Goal: Information Seeking & Learning: Find specific fact

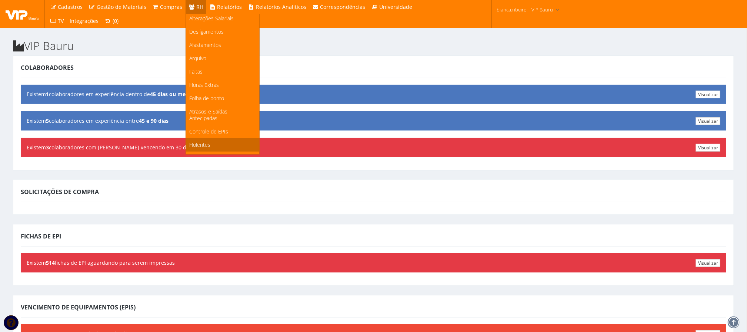
scroll to position [99, 0]
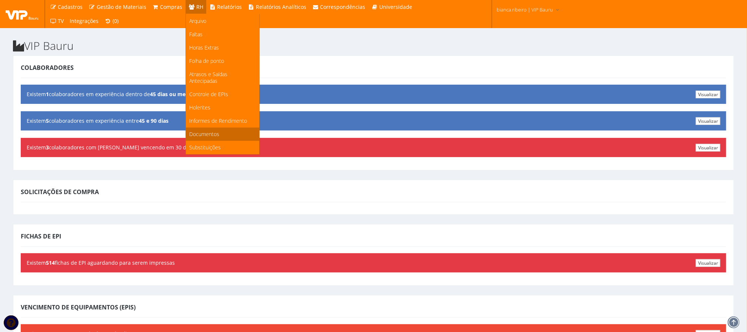
click at [209, 135] on span "Documentos" at bounding box center [205, 134] width 30 height 7
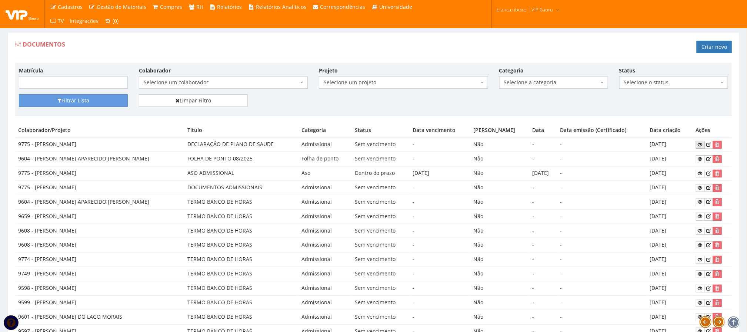
click at [698, 144] on icon at bounding box center [700, 144] width 4 height 5
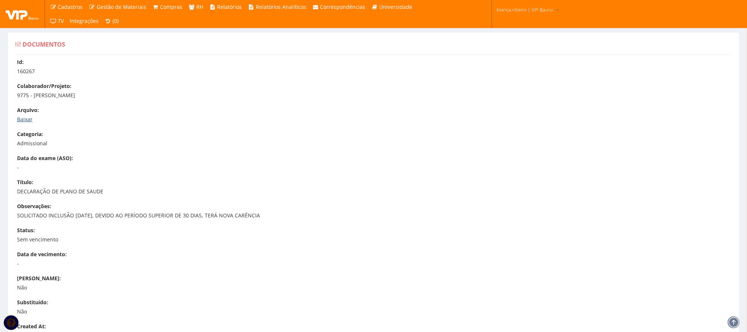
click at [28, 123] on link "Baixar" at bounding box center [25, 119] width 16 height 7
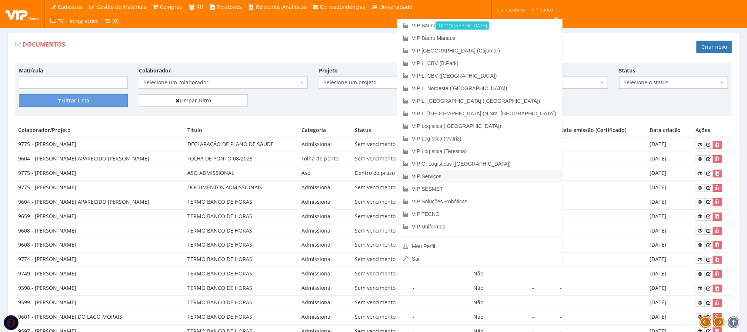
click at [481, 178] on link "VIP Serviços" at bounding box center [479, 176] width 165 height 13
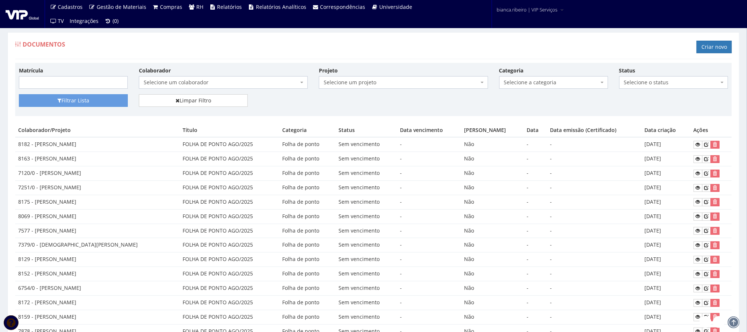
click at [167, 86] on span "Selecione um colaborador" at bounding box center [221, 82] width 155 height 7
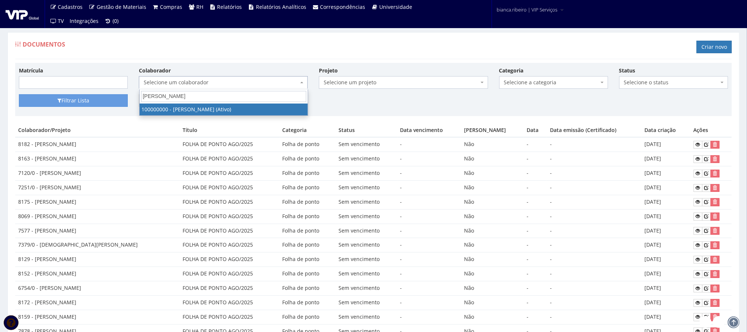
type input "bruno a"
select select "3420"
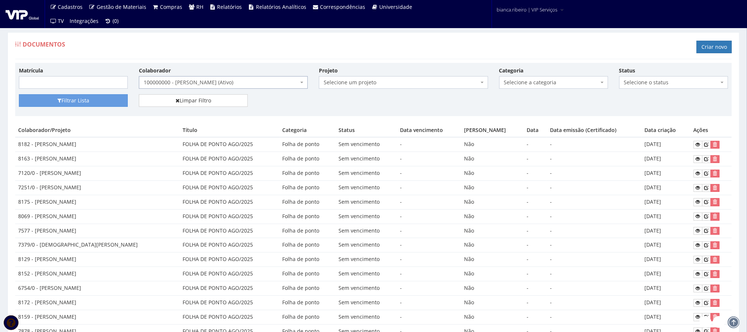
click at [269, 84] on span "100000000 - BRUNO ALVES AFONSO (Ativo)" at bounding box center [221, 82] width 155 height 7
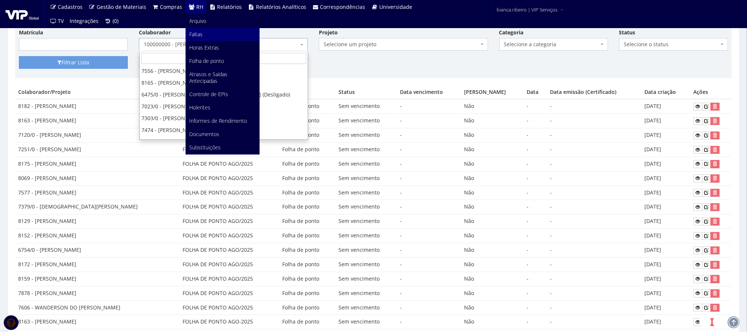
scroll to position [56, 0]
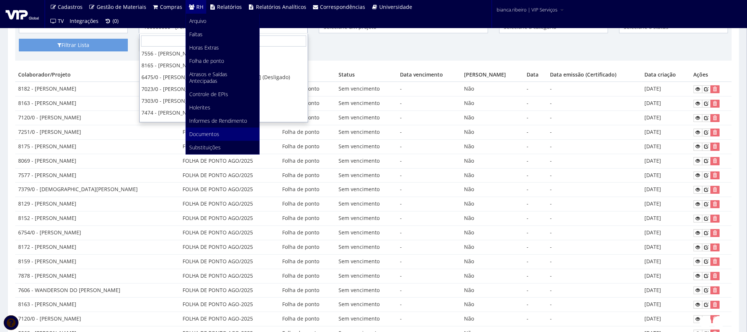
click at [214, 133] on span "Documentos" at bounding box center [205, 134] width 30 height 7
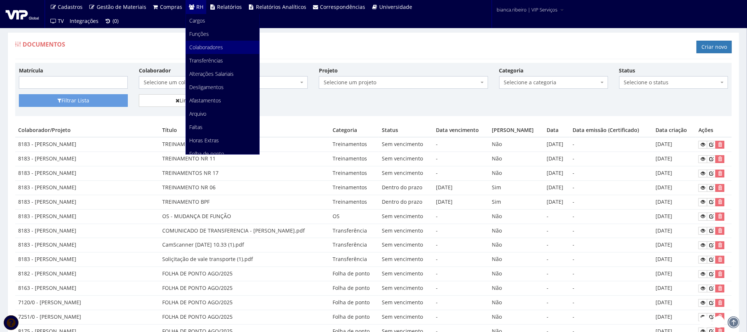
click at [207, 46] on span "Colaboradores" at bounding box center [207, 47] width 34 height 7
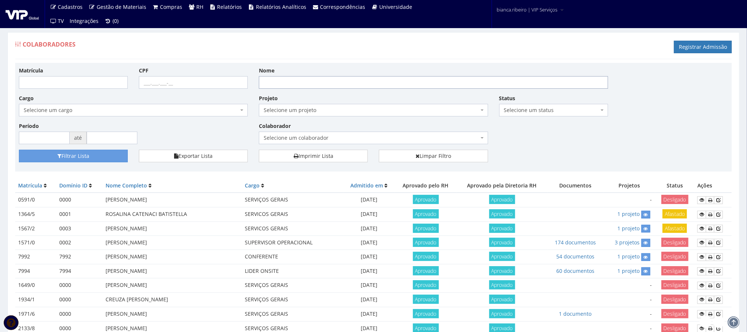
click at [287, 78] on input "Nome" at bounding box center [433, 82] width 349 height 13
paste input "FERNANDO AUGUSTO LUIZ DA SILVA"
type input "FERNANDO AUGUSTO LUIZ DA SILVA"
click at [19, 150] on button "Filtrar Lista" at bounding box center [73, 156] width 109 height 13
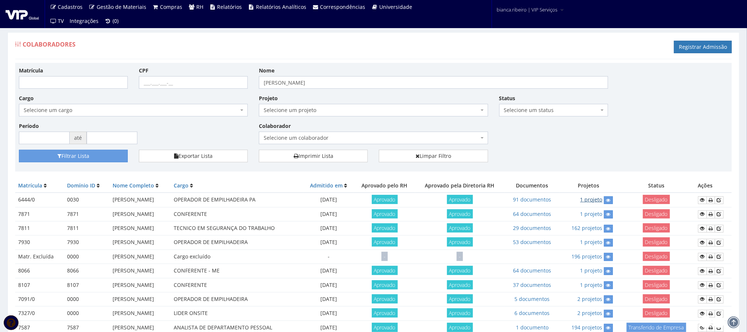
click at [602, 203] on link "1 projeto" at bounding box center [591, 199] width 22 height 7
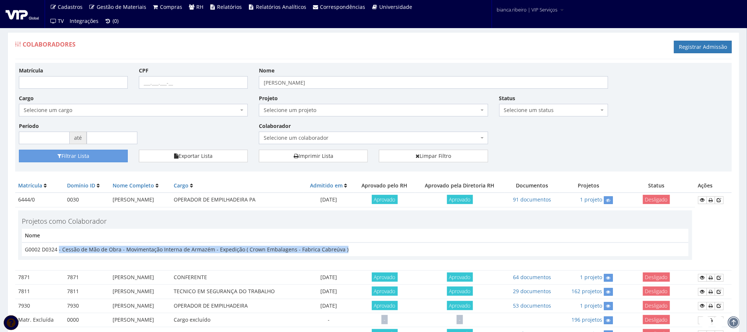
drag, startPoint x: 346, startPoint y: 251, endPoint x: 57, endPoint y: 258, distance: 288.8
click at [58, 255] on td "G0002 D0324 - Cessão de Mão de Obra - Movimentação Interna de Armazém - Expediç…" at bounding box center [355, 250] width 666 height 14
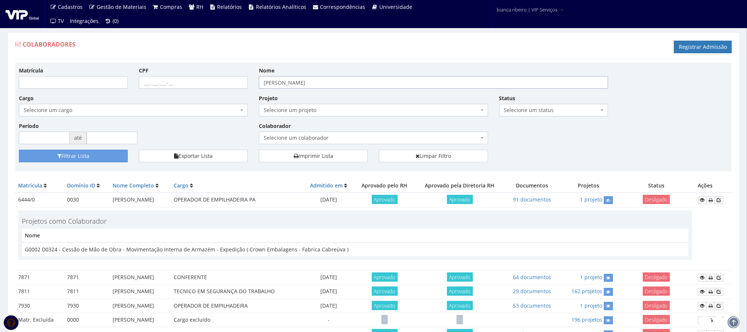
drag, startPoint x: 358, startPoint y: 84, endPoint x: 34, endPoint y: 48, distance: 325.2
type input "mateus gabriel"
click at [19, 150] on button "Filtrar Lista" at bounding box center [73, 156] width 109 height 13
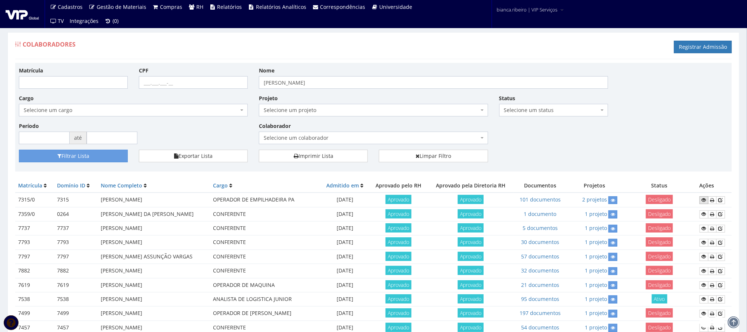
click at [702, 202] on icon at bounding box center [703, 200] width 4 height 5
click at [602, 200] on link "2 projetos" at bounding box center [594, 199] width 25 height 7
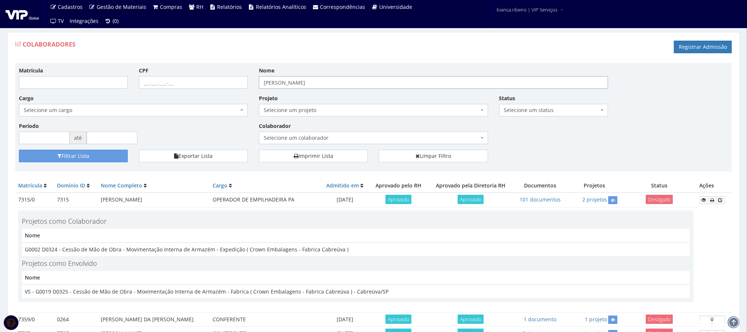
click at [328, 86] on input "mateus gabriel" at bounding box center [433, 82] width 349 height 13
type input "[PERSON_NAME]"
click at [19, 150] on button "Filtrar Lista" at bounding box center [73, 156] width 109 height 13
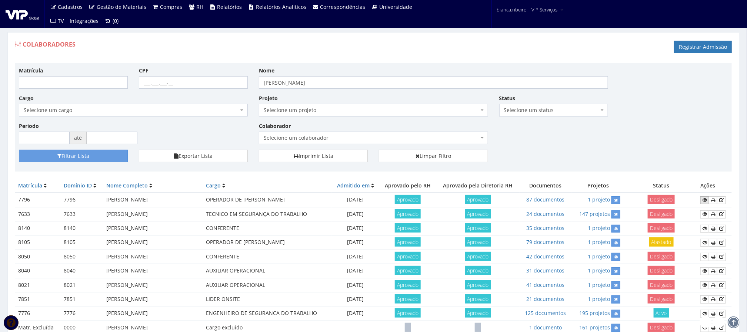
click at [703, 199] on icon at bounding box center [704, 200] width 4 height 5
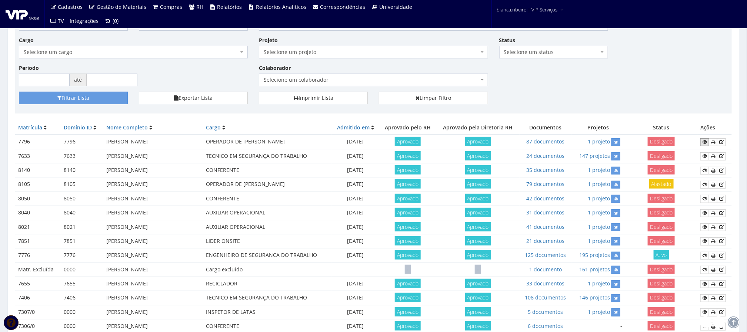
scroll to position [111, 0]
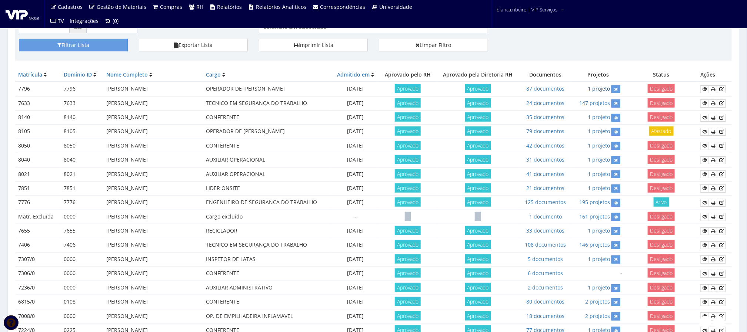
click at [608, 89] on link "1 projeto" at bounding box center [598, 88] width 22 height 7
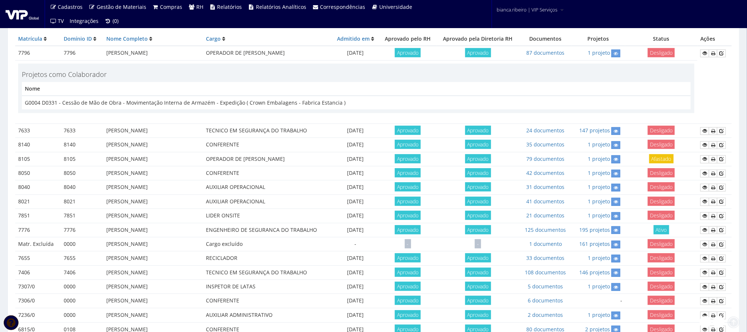
scroll to position [167, 0]
